Goal: Find specific page/section

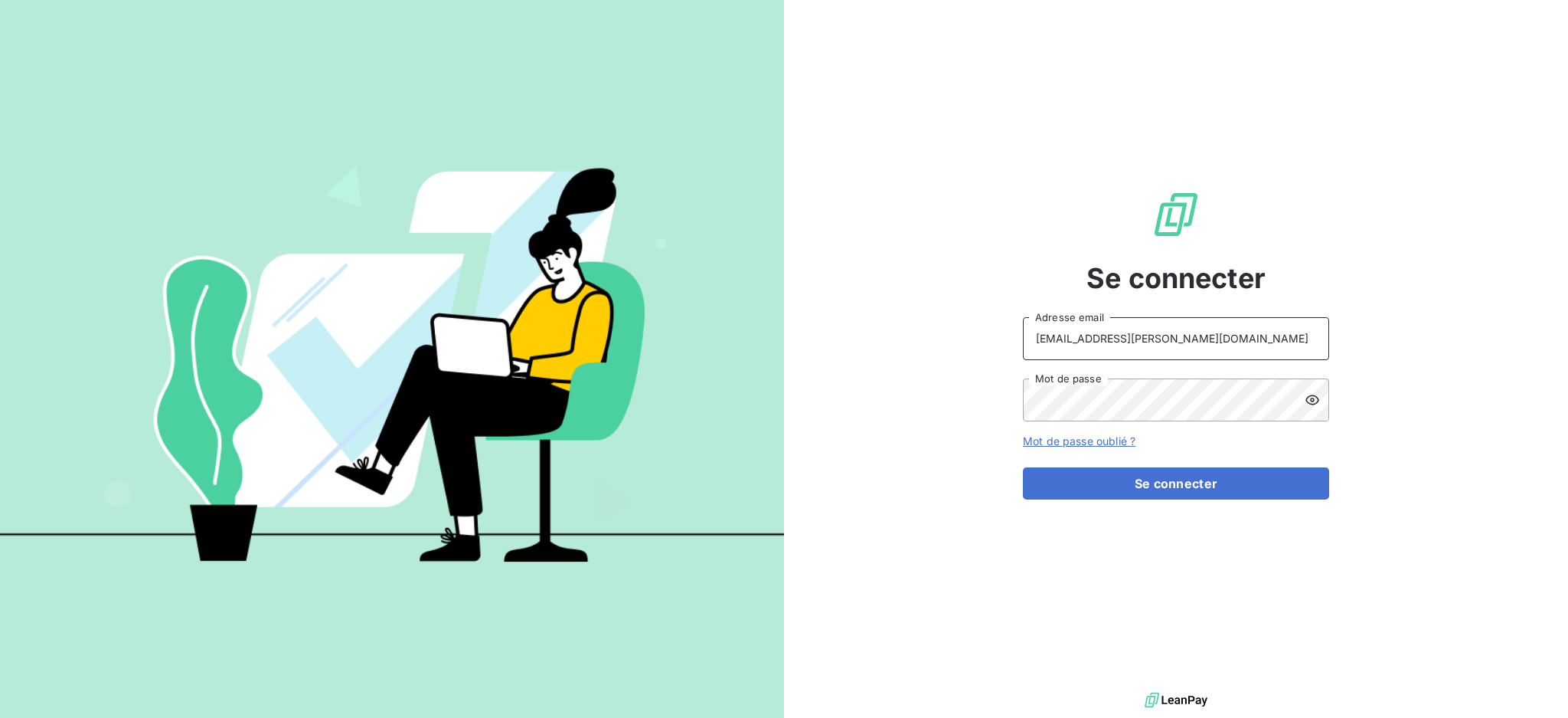
drag, startPoint x: 1170, startPoint y: 341, endPoint x: 1170, endPoint y: 356, distance: 15.0
click at [1170, 341] on input "[EMAIL_ADDRESS][PERSON_NAME][DOMAIN_NAME]" at bounding box center [1175, 339] width 306 height 43
type input "dubuc@serpe.fr"
click at [1170, 493] on button "Se connecter" at bounding box center [1175, 484] width 306 height 33
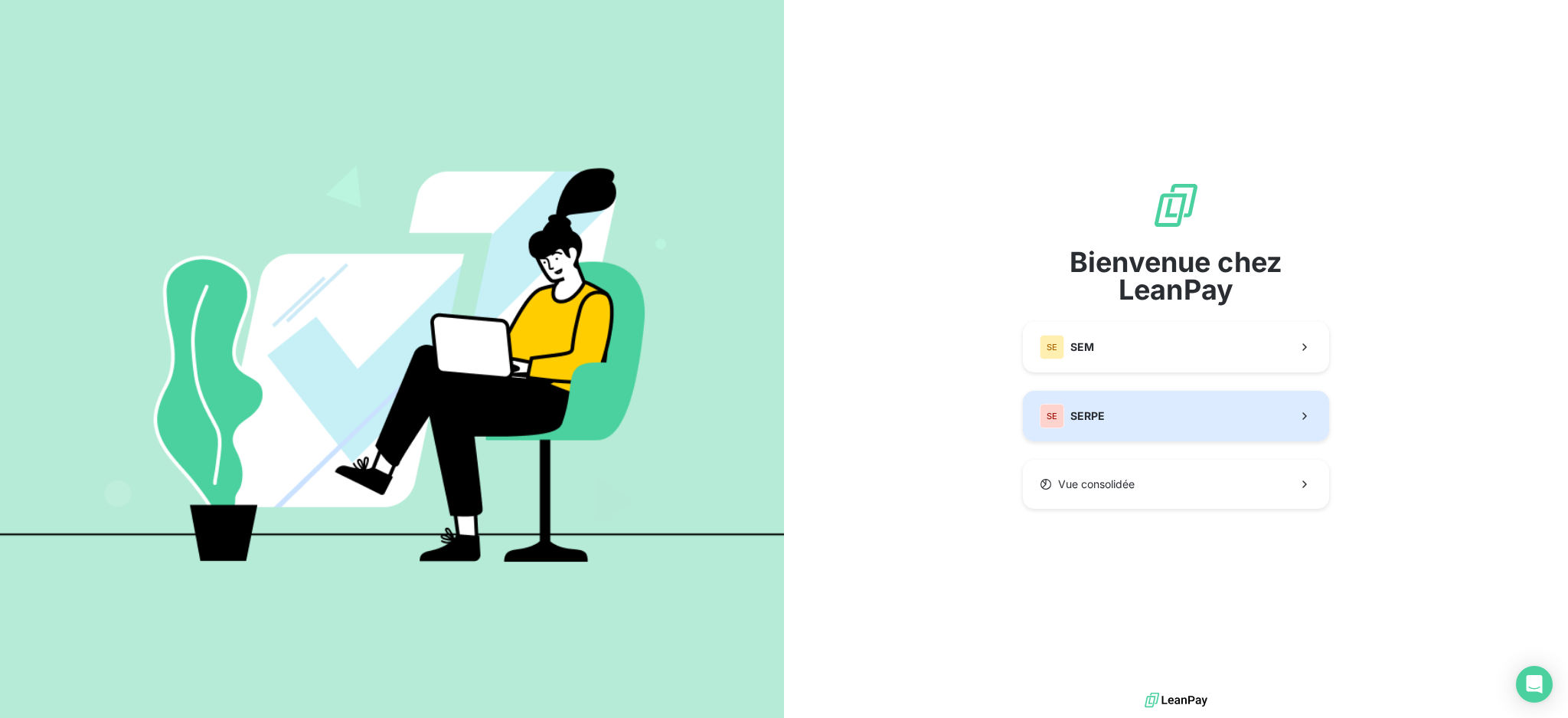
click at [1093, 429] on button "SE SERPE" at bounding box center [1175, 416] width 306 height 50
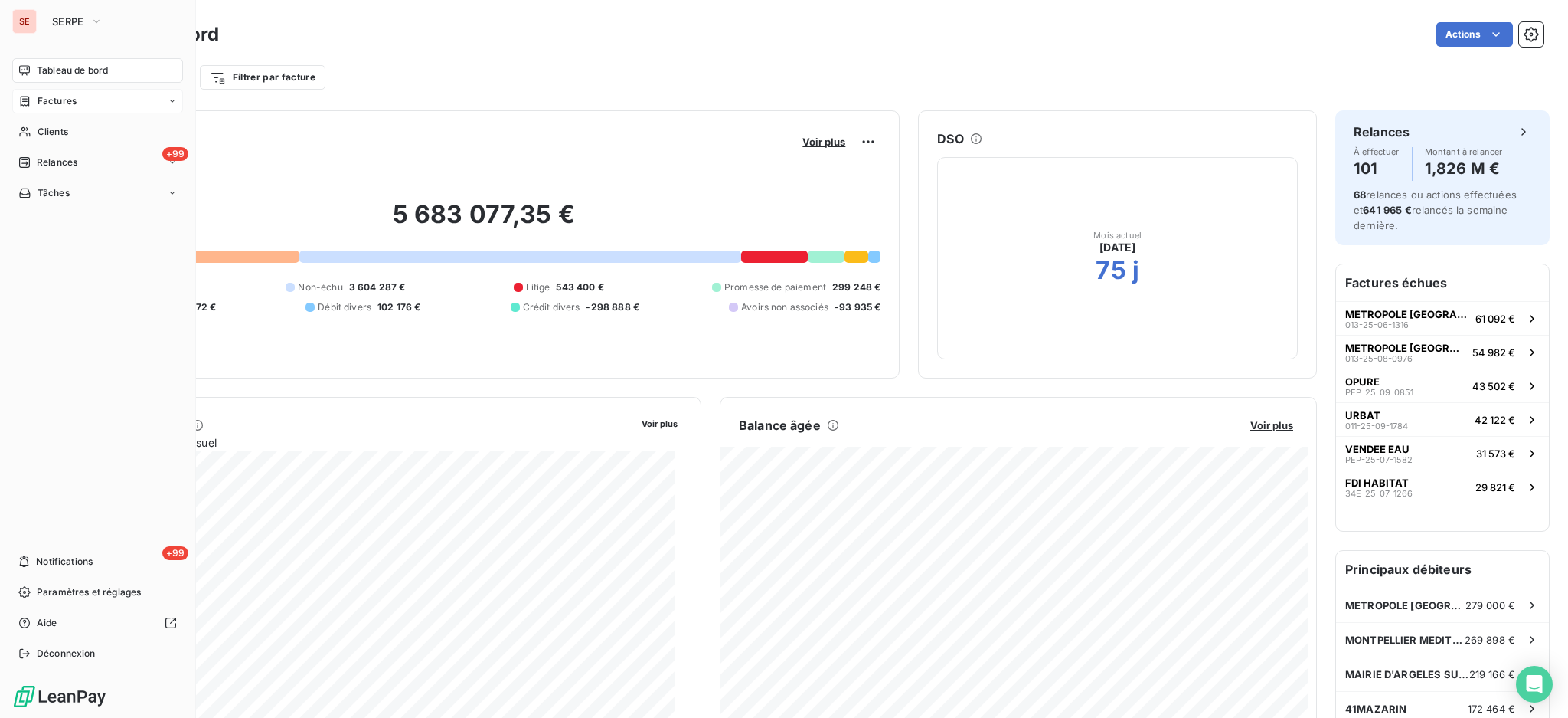
click at [65, 106] on span "Factures" at bounding box center [57, 101] width 39 height 14
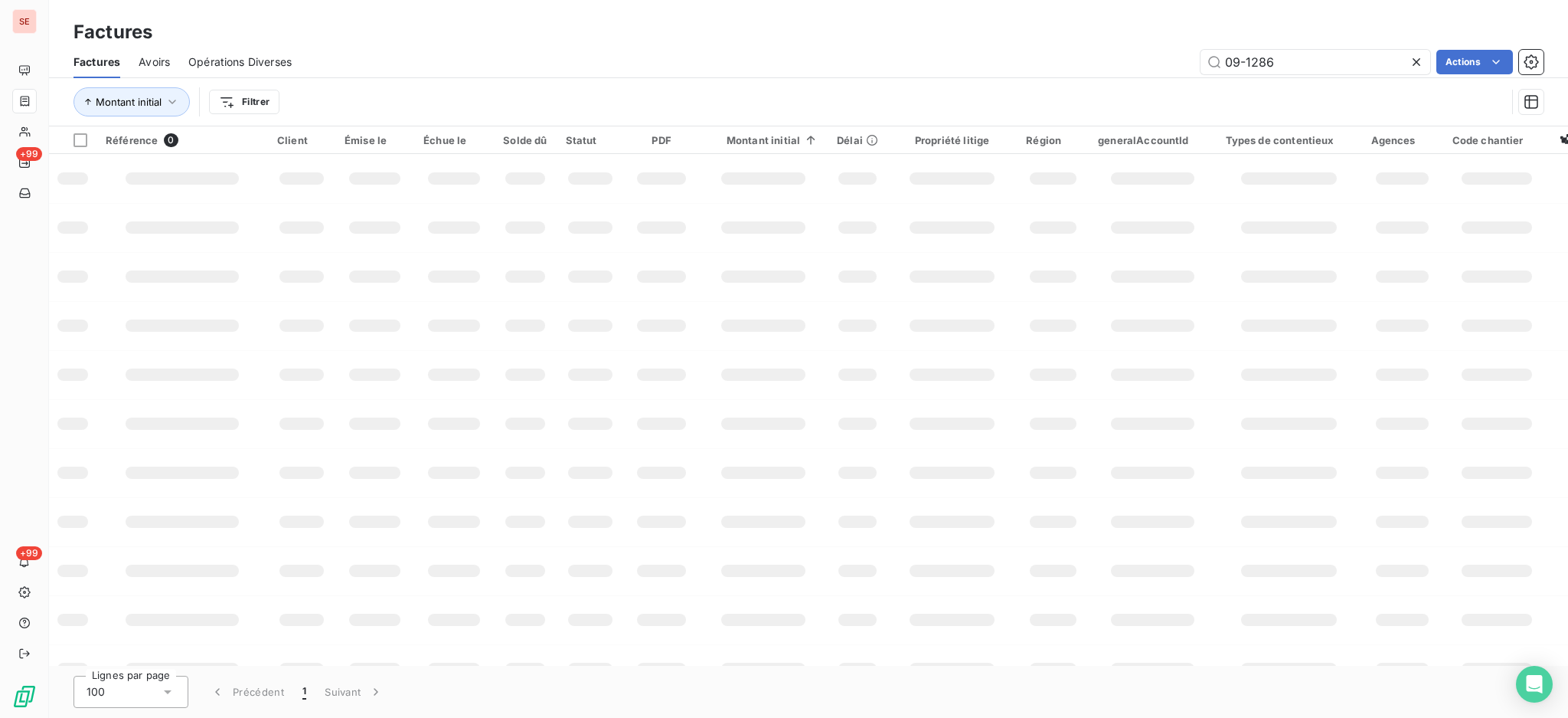
drag, startPoint x: 1305, startPoint y: 50, endPoint x: 1104, endPoint y: 20, distance: 203.2
click at [1118, 29] on div "Factures Factures Avoirs Opérations Diverses 09-1286 Actions Montant initial Fi…" at bounding box center [808, 63] width 1519 height 126
type input "16645"
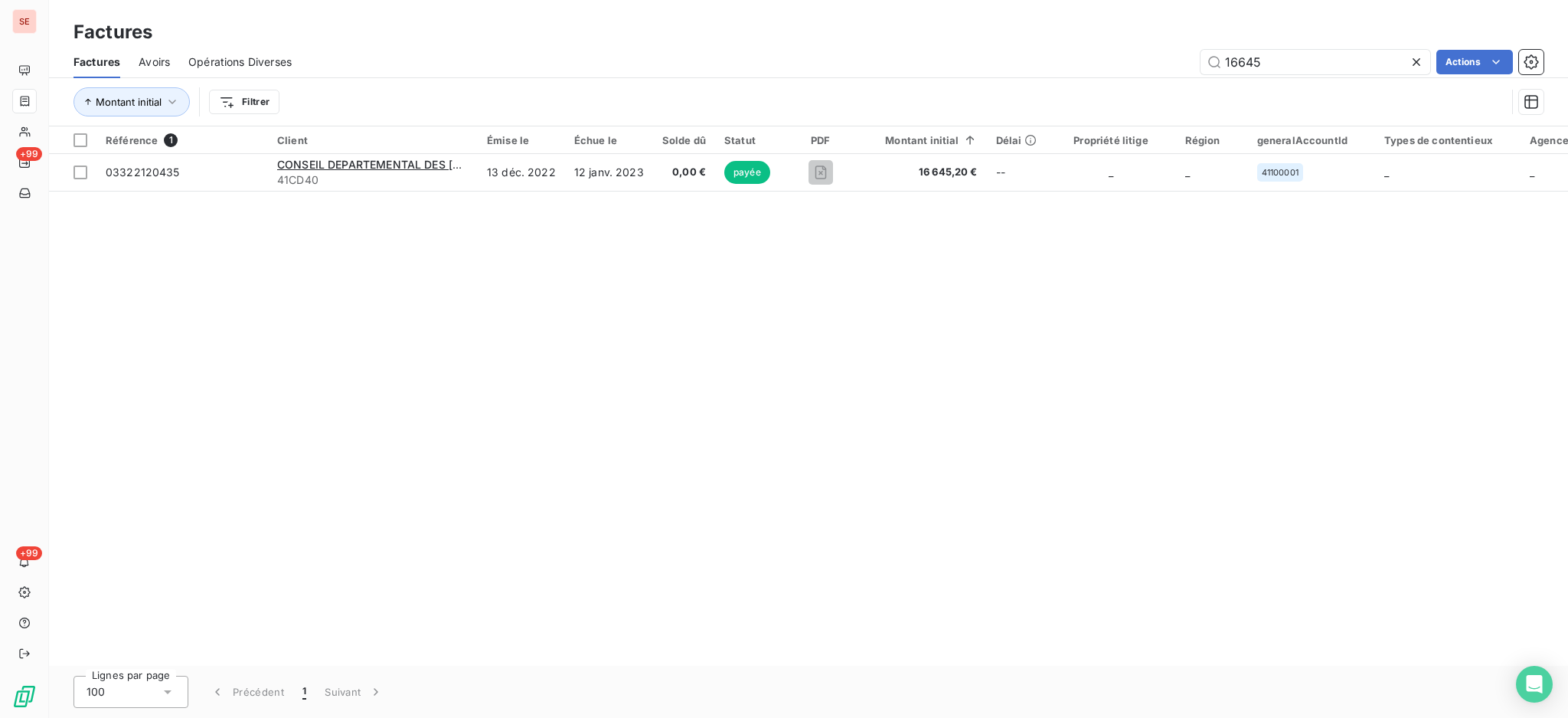
click at [1419, 60] on icon at bounding box center [1416, 62] width 16 height 16
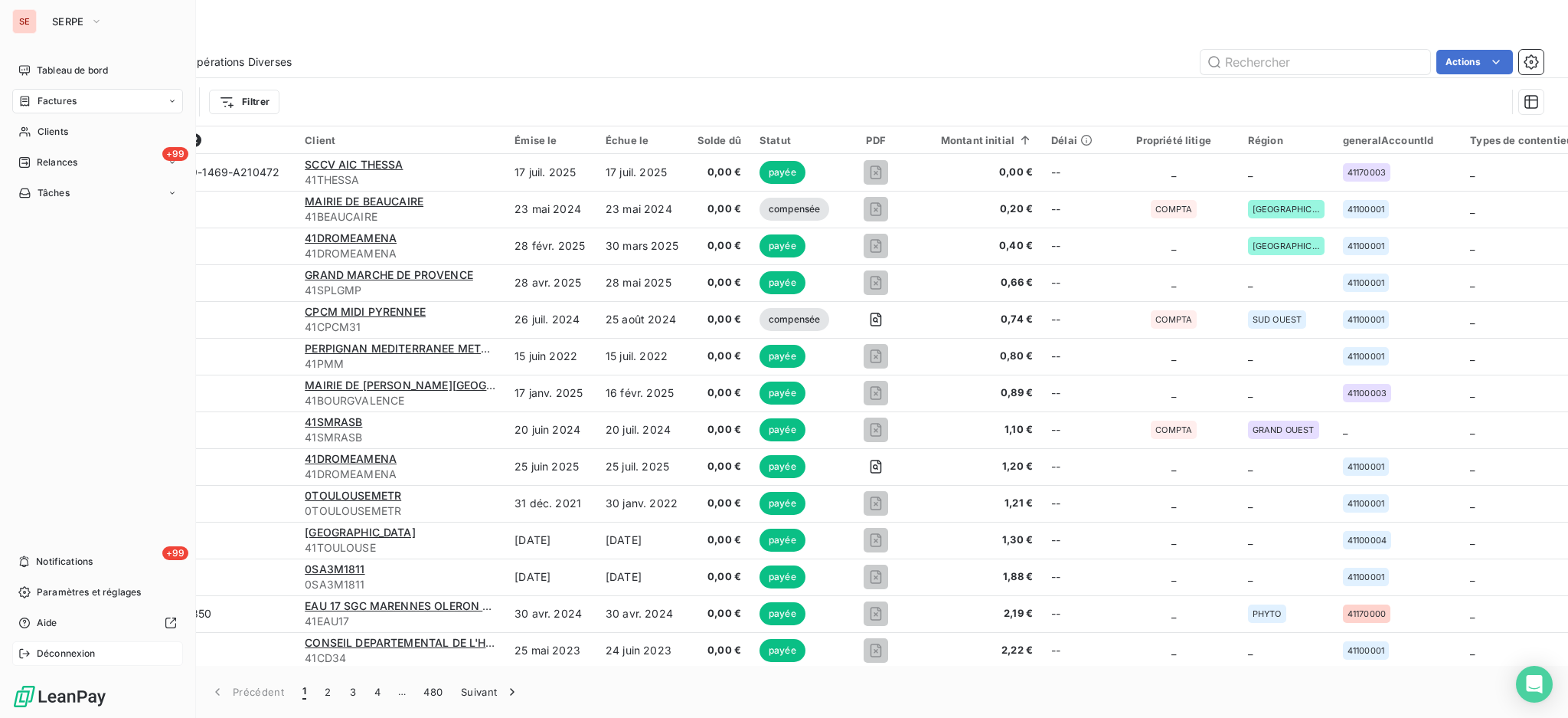
click at [58, 653] on span "Déconnexion" at bounding box center [66, 654] width 59 height 14
